Goal: Check status

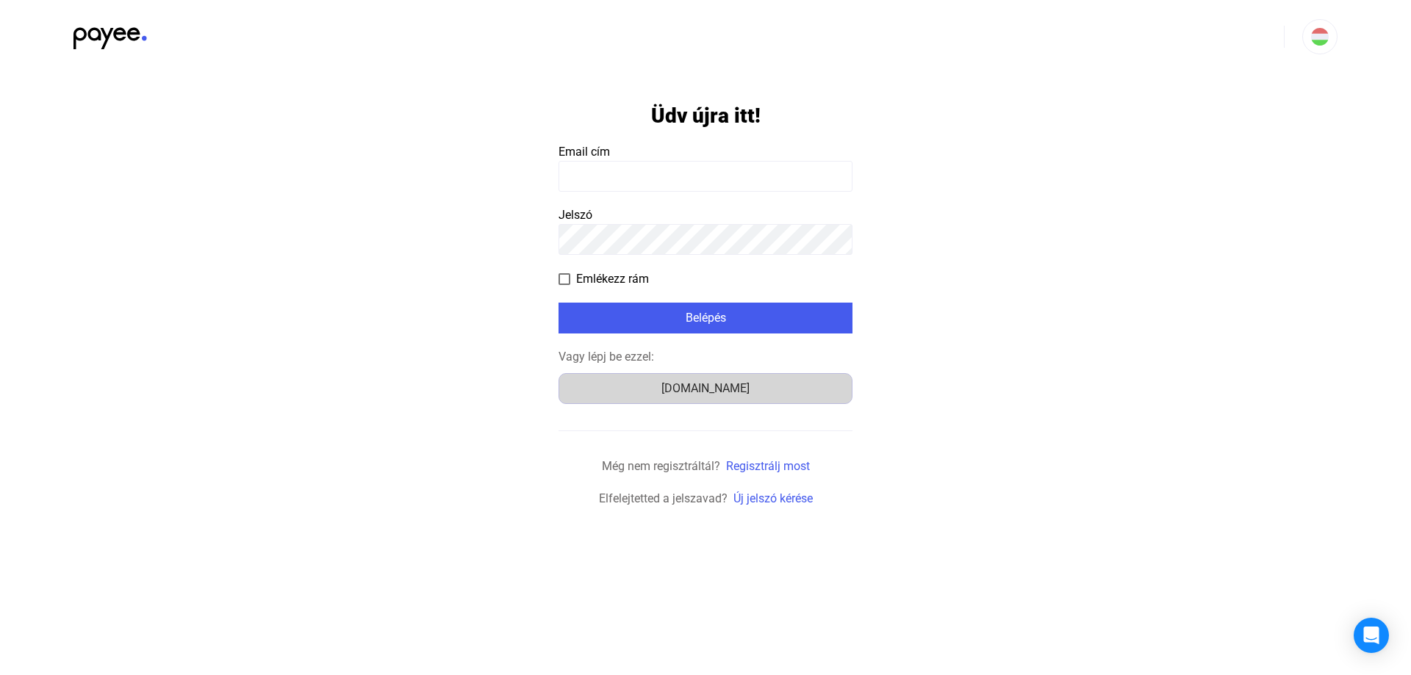
click at [707, 387] on div "[DOMAIN_NAME]" at bounding box center [706, 389] width 284 height 18
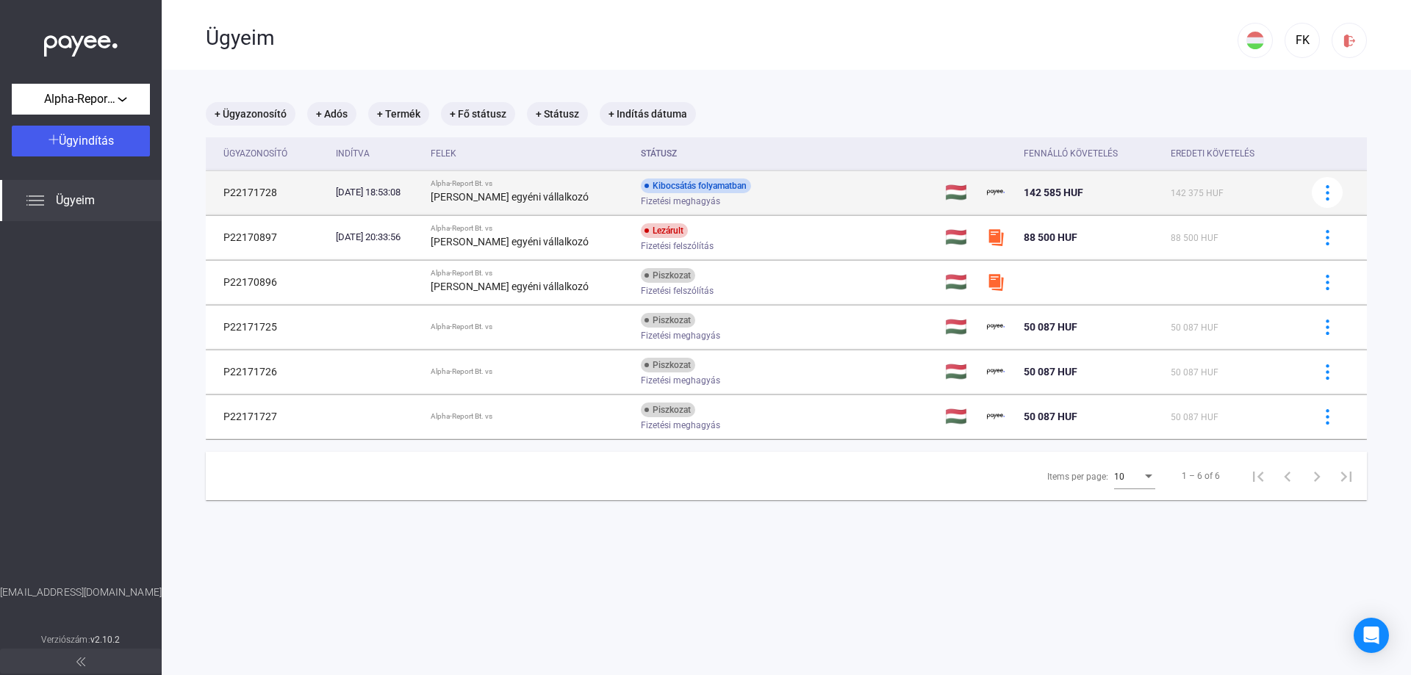
click at [817, 195] on div "Kibocsátás folyamatban Fizetési meghagyás" at bounding box center [758, 193] width 234 height 29
